Goal: Task Accomplishment & Management: Manage account settings

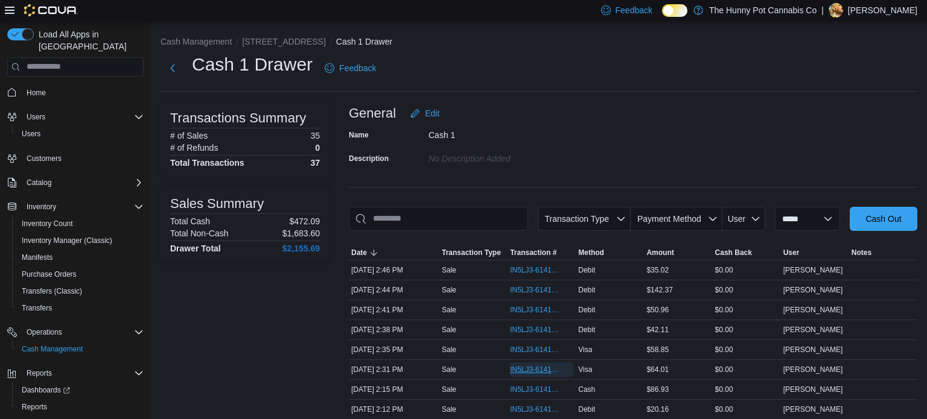
click at [513, 372] on span "IN5LJ3-6141232" at bounding box center [535, 370] width 51 height 10
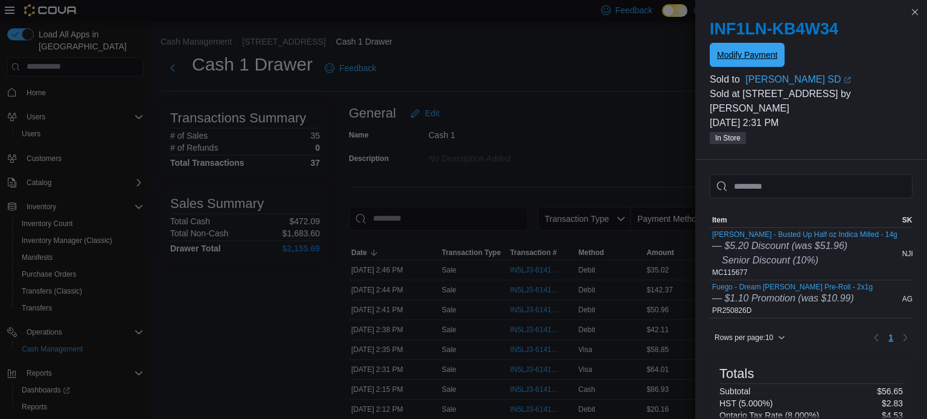
click at [743, 60] on span "Modify Payment" at bounding box center [747, 55] width 60 height 12
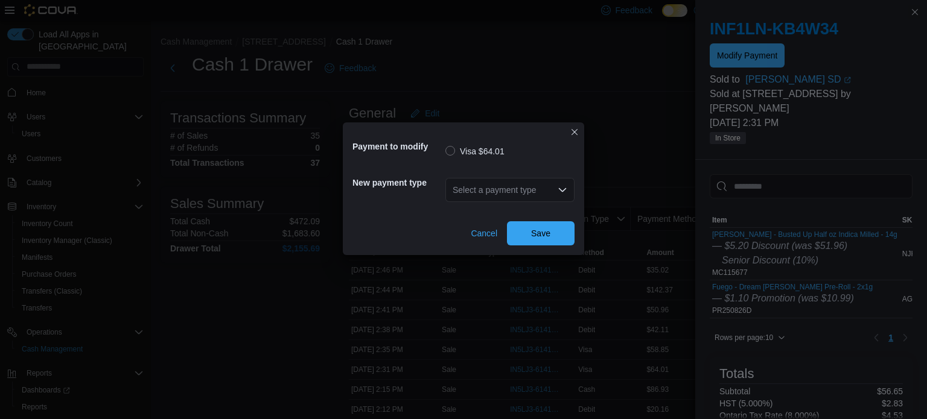
click at [508, 196] on div "Select a payment type" at bounding box center [509, 190] width 129 height 24
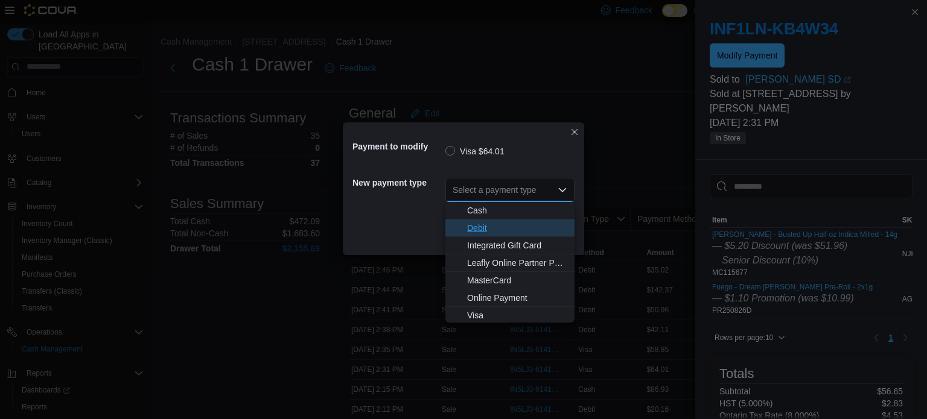
click at [481, 227] on span "Debit" at bounding box center [517, 228] width 100 height 12
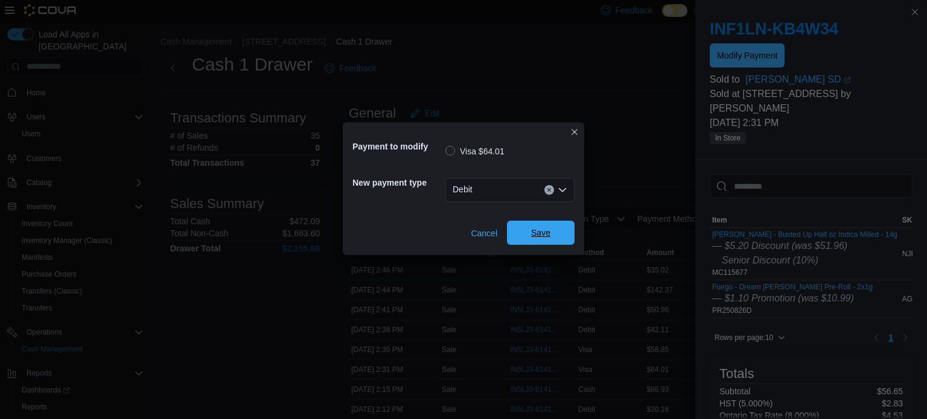
click at [522, 236] on span "Save" at bounding box center [540, 233] width 53 height 24
